Goal: Task Accomplishment & Management: Manage account settings

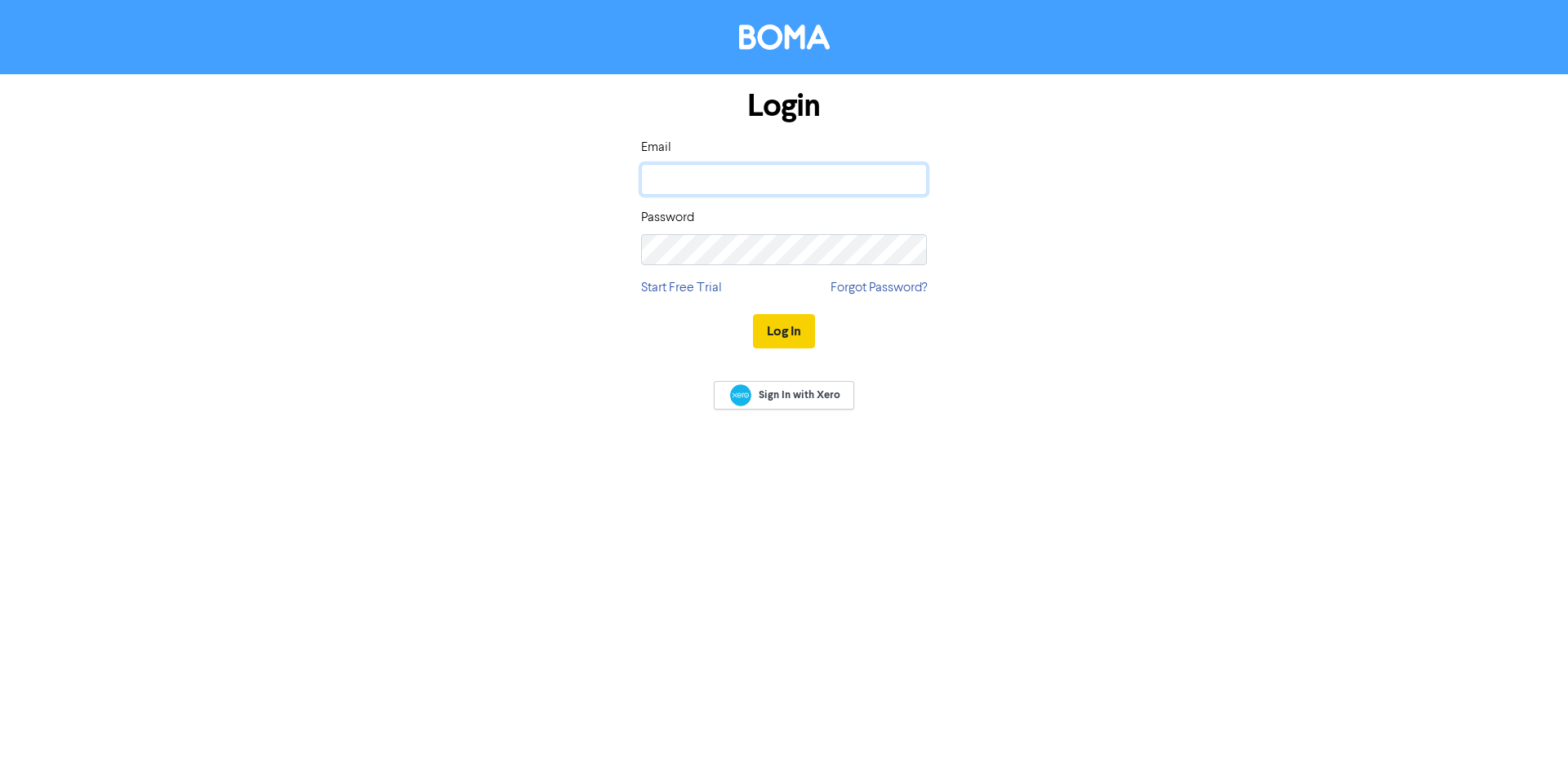
type input "[PERSON_NAME][EMAIL_ADDRESS][DOMAIN_NAME]"
click at [775, 330] on button "Log In" at bounding box center [784, 332] width 62 height 35
